Goal: Task Accomplishment & Management: Use online tool/utility

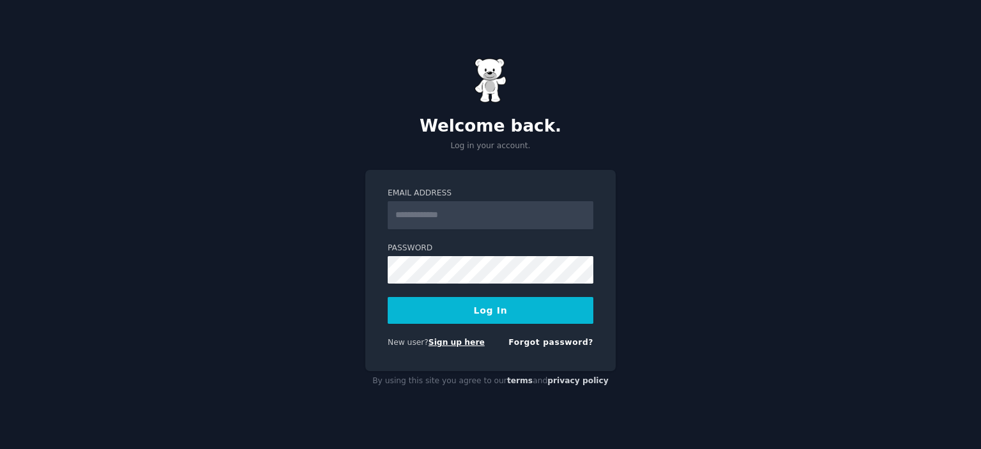
click at [446, 342] on link "Sign up here" at bounding box center [456, 342] width 56 height 9
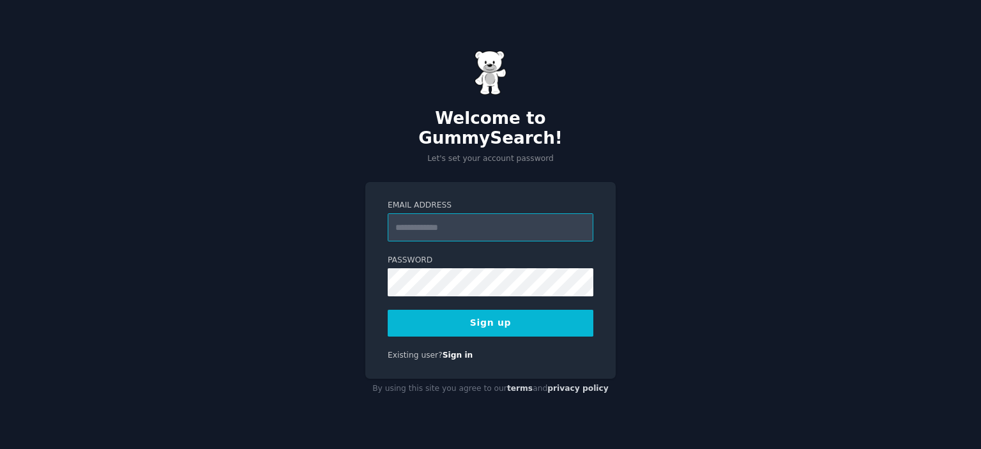
click at [442, 220] on input "Email Address" at bounding box center [491, 227] width 206 height 28
click at [437, 220] on input "Email Address" at bounding box center [491, 227] width 206 height 28
paste input "**********"
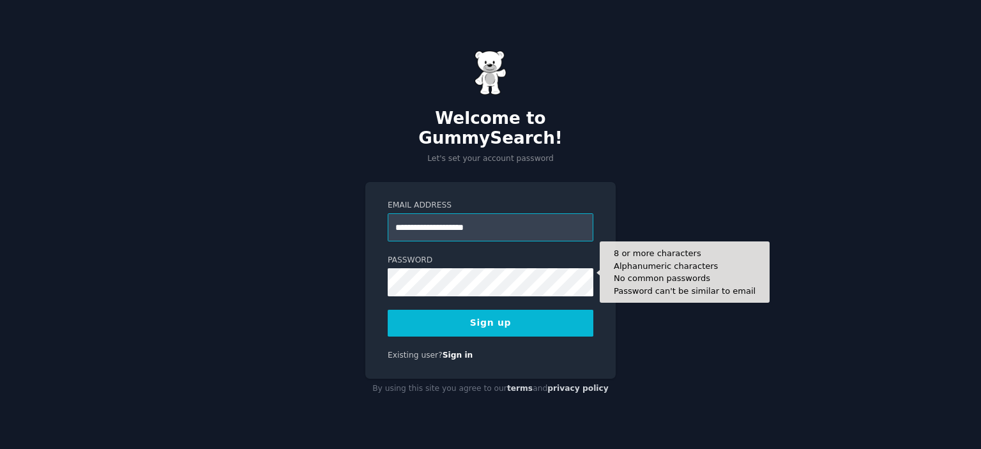
type input "**********"
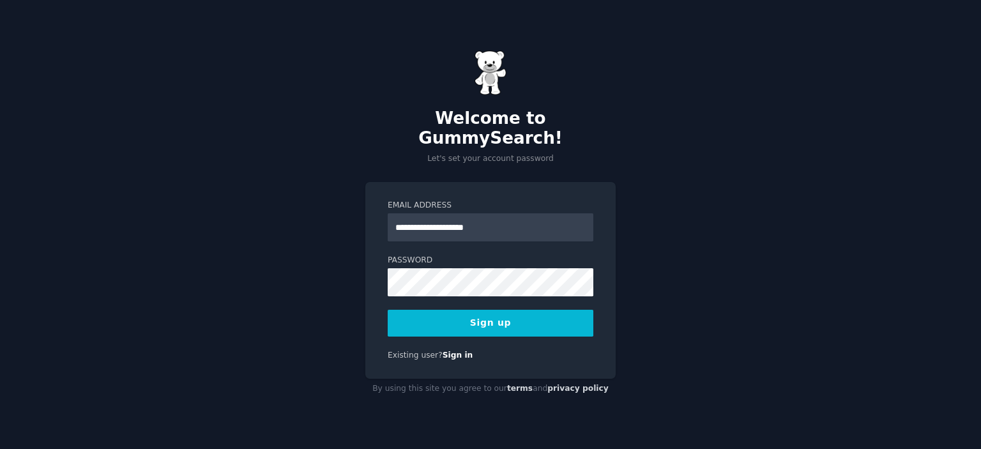
click at [430, 310] on button "Sign up" at bounding box center [491, 323] width 206 height 27
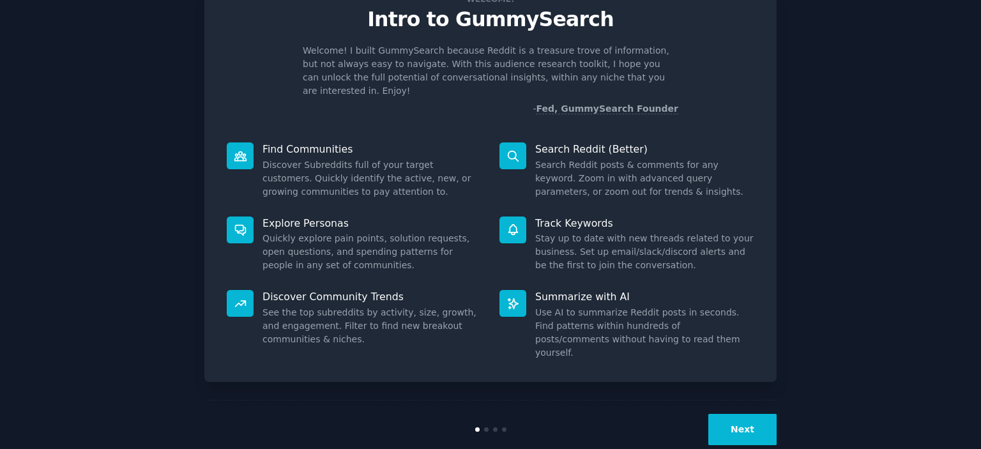
click at [723, 414] on button "Next" at bounding box center [742, 429] width 68 height 31
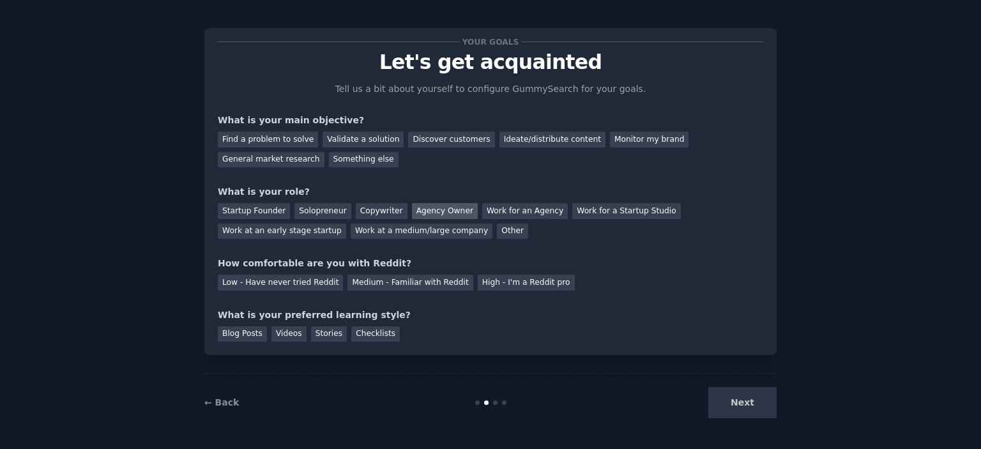
click at [414, 210] on div "Agency Owner" at bounding box center [445, 211] width 66 height 16
click at [503, 208] on div "Work for an Agency" at bounding box center [525, 211] width 86 height 16
click at [431, 214] on div "Agency Owner" at bounding box center [445, 211] width 66 height 16
click at [381, 280] on div "Medium - Familiar with Reddit" at bounding box center [409, 283] width 125 height 16
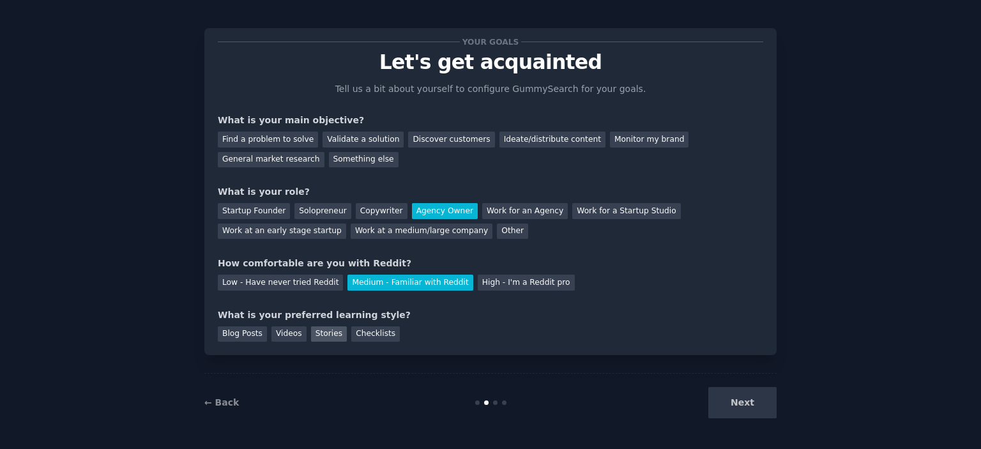
click at [314, 334] on div "Stories" at bounding box center [329, 334] width 36 height 16
click at [234, 139] on div "Find a problem to solve" at bounding box center [268, 140] width 100 height 16
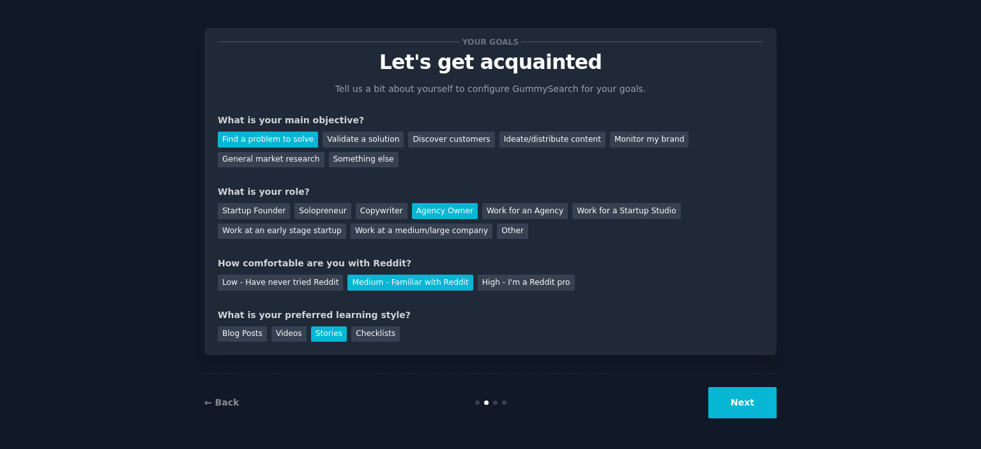
click at [743, 391] on button "Next" at bounding box center [742, 402] width 68 height 31
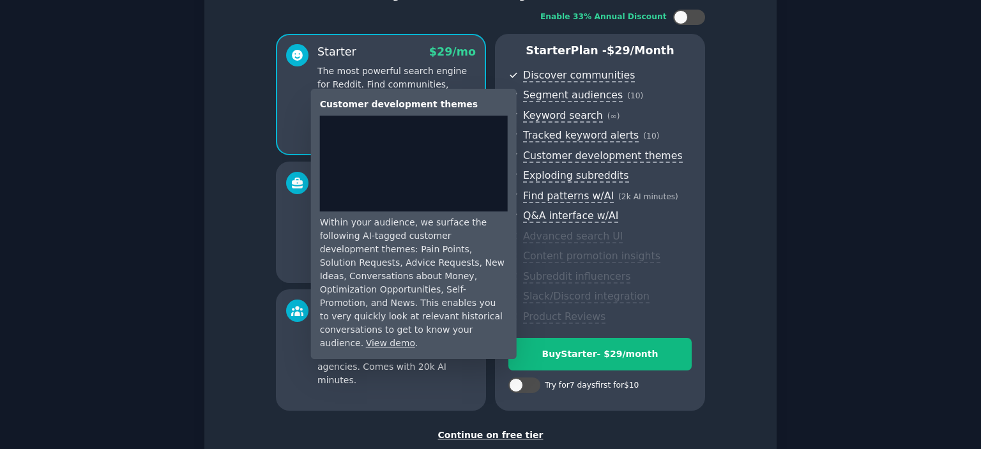
scroll to position [135, 0]
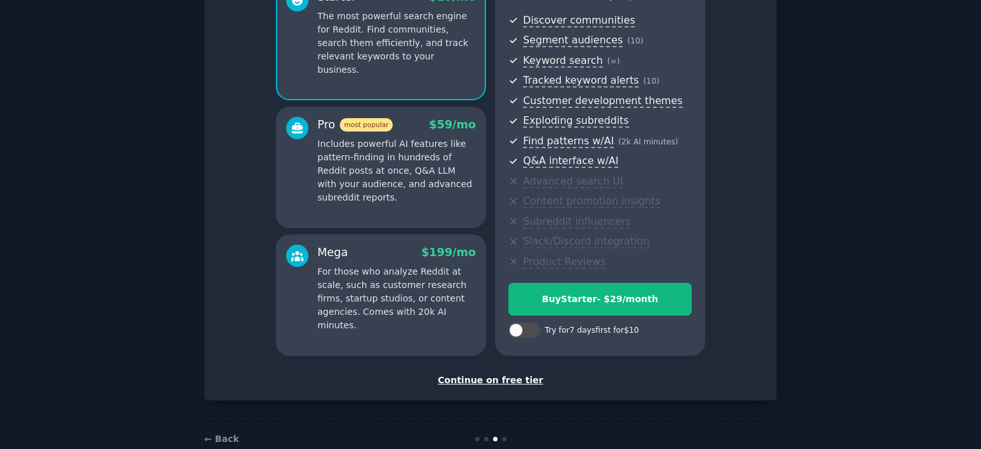
click at [513, 383] on div "Continue on free tier" at bounding box center [490, 380] width 545 height 13
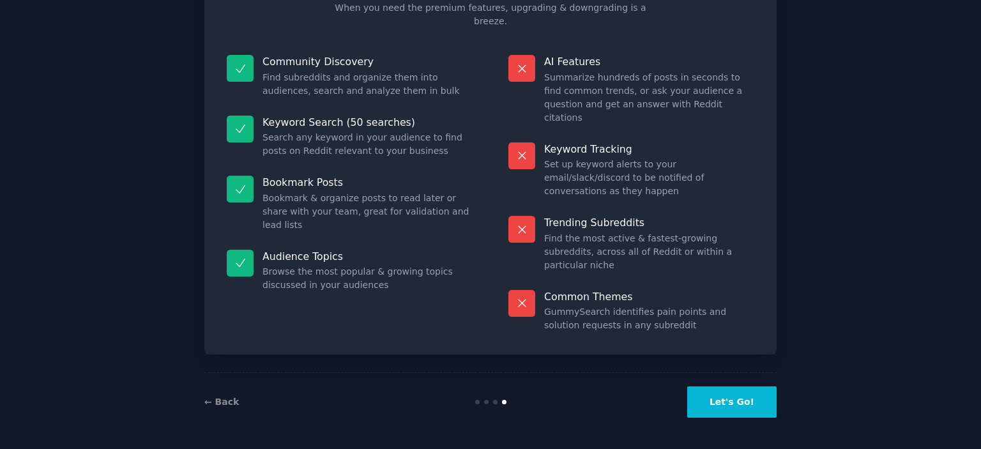
scroll to position [48, 0]
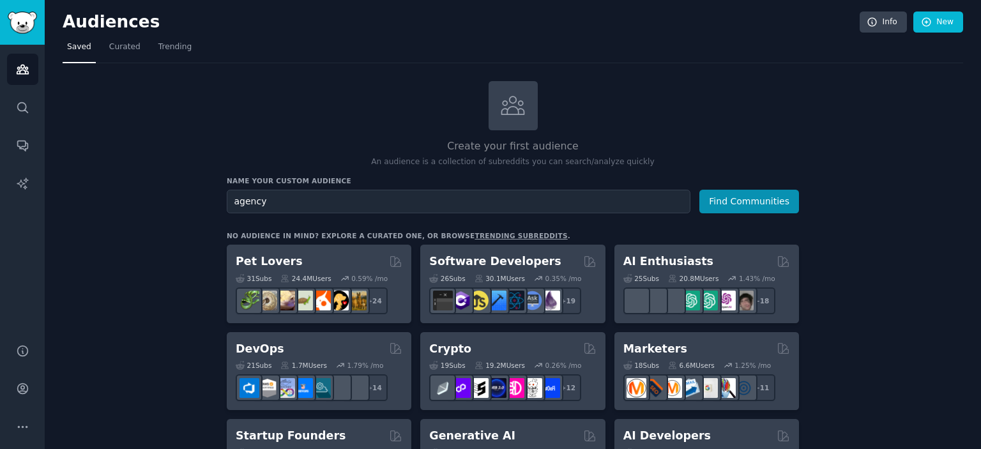
type input "agency"
click at [699, 190] on button "Find Communities" at bounding box center [749, 202] width 100 height 24
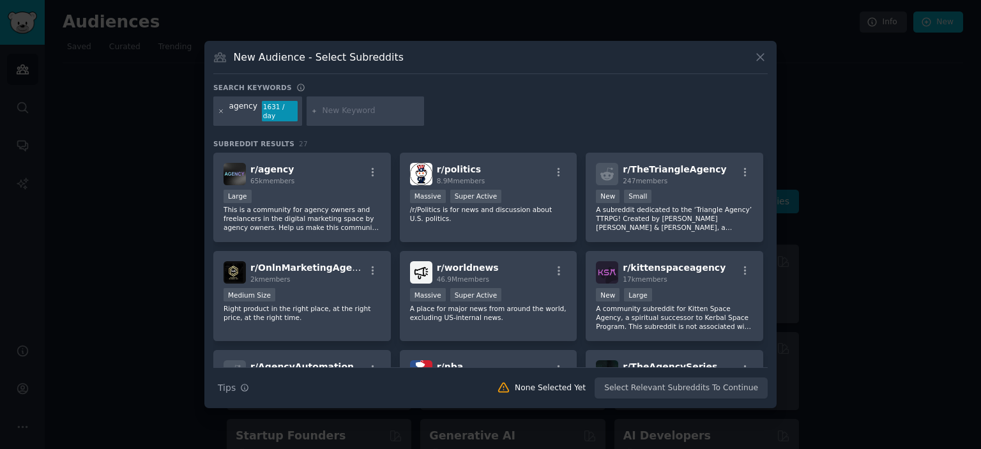
click at [220, 110] on icon at bounding box center [221, 110] width 3 height 3
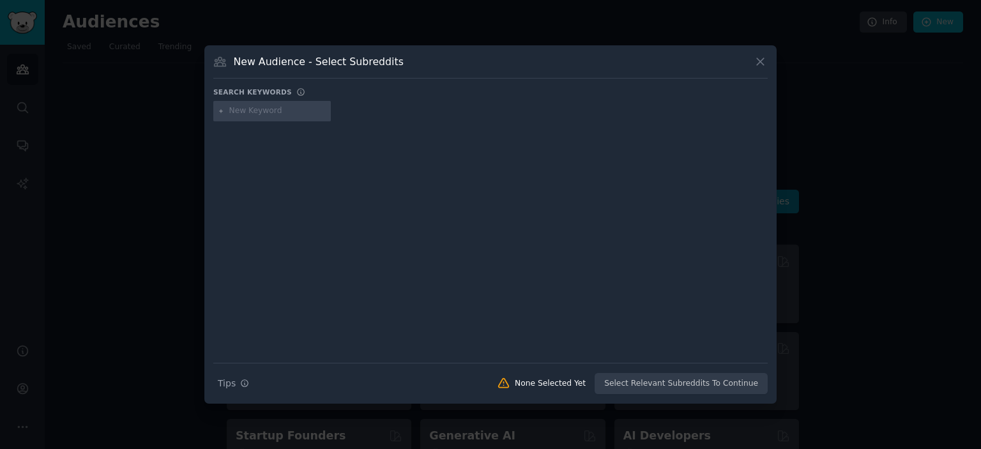
click at [255, 110] on input "text" at bounding box center [277, 110] width 97 height 11
type input "amazon"
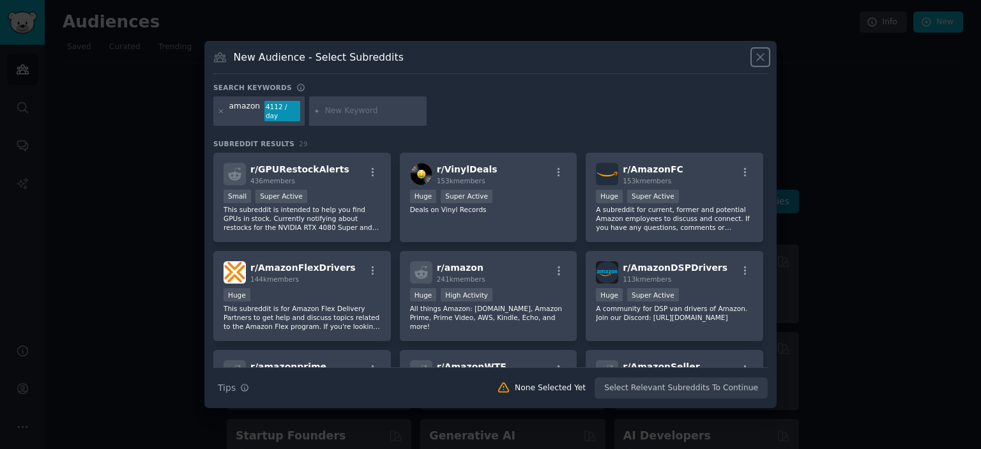
click at [764, 55] on icon at bounding box center [760, 56] width 13 height 13
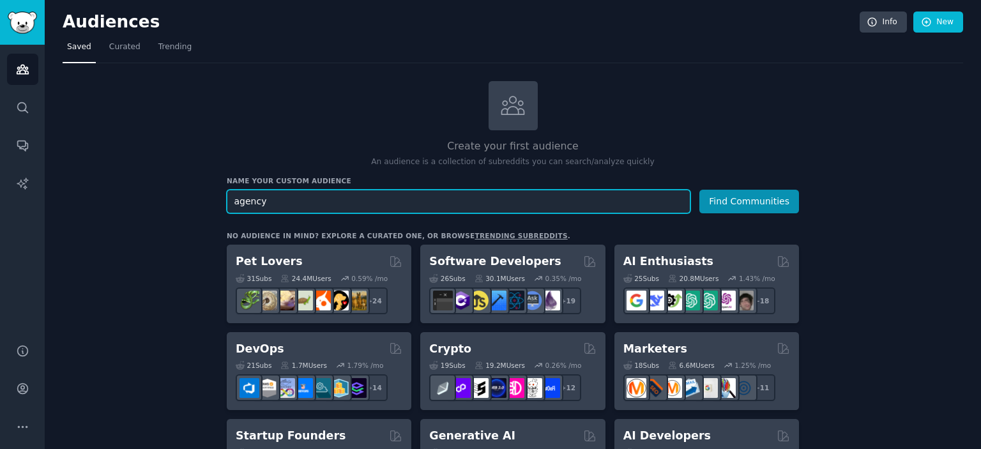
click at [290, 200] on input "agency" at bounding box center [459, 202] width 464 height 24
type input "amazon"
click at [699, 190] on button "Find Communities" at bounding box center [749, 202] width 100 height 24
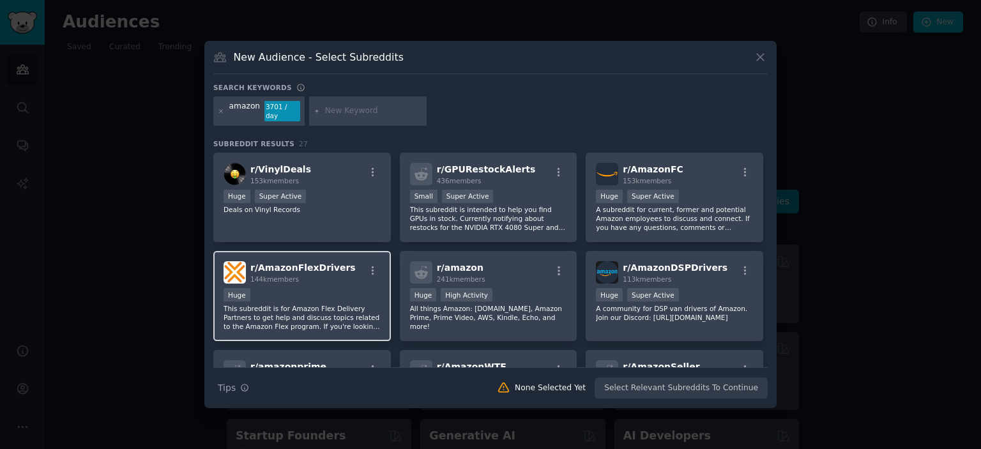
scroll to position [192, 0]
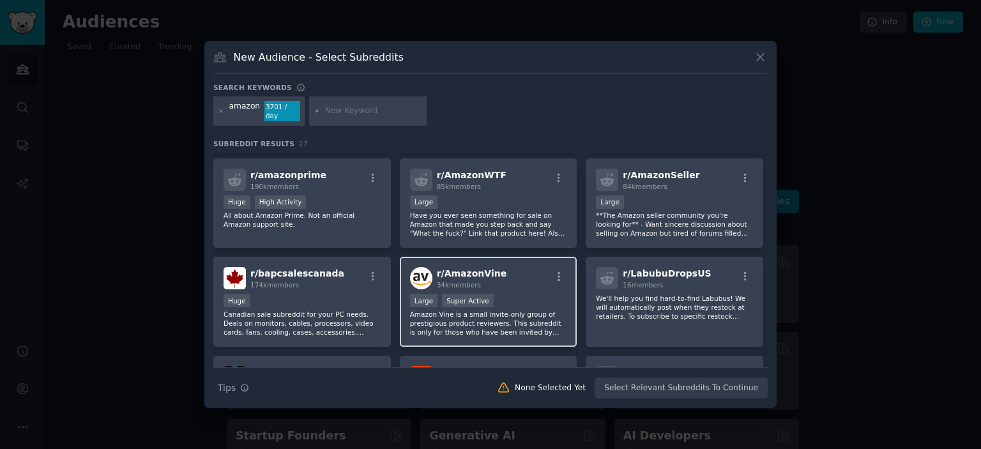
click at [515, 294] on div "Large Super Active" at bounding box center [488, 302] width 157 height 16
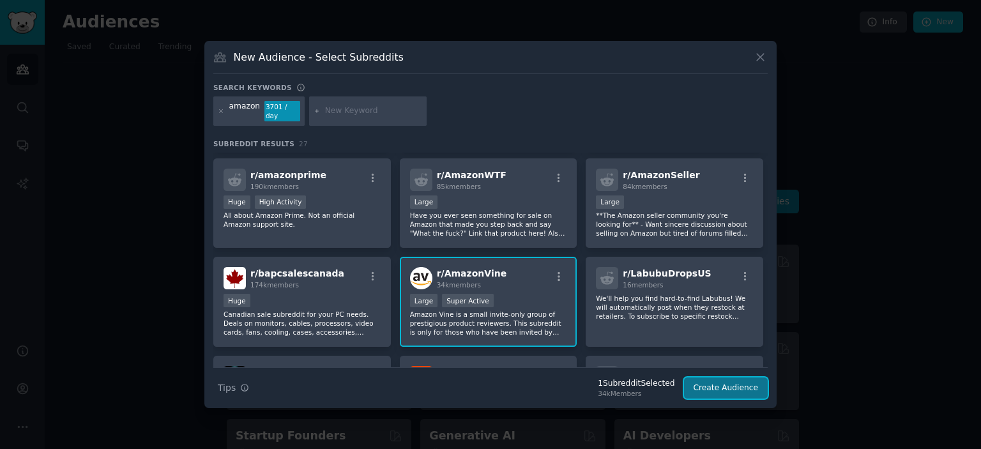
click at [731, 386] on button "Create Audience" at bounding box center [726, 388] width 84 height 22
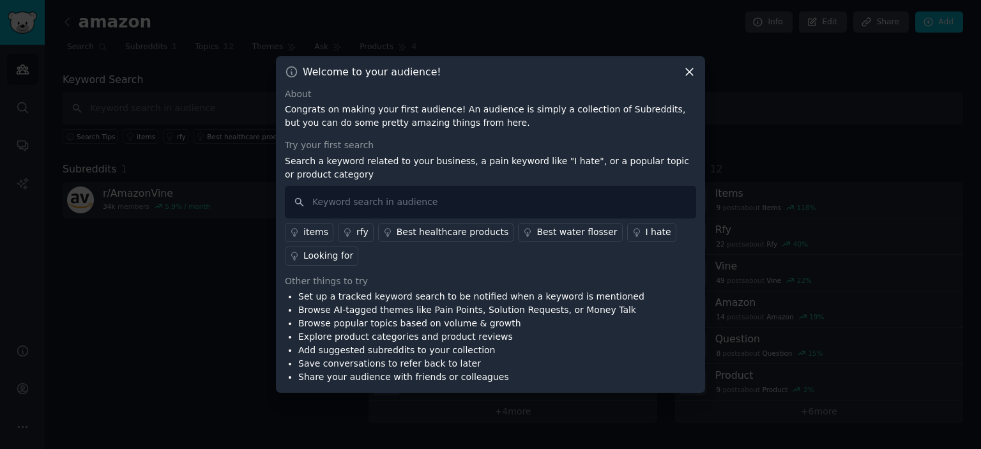
click at [692, 74] on icon at bounding box center [689, 71] width 7 height 7
